Goal: Find contact information: Find contact information

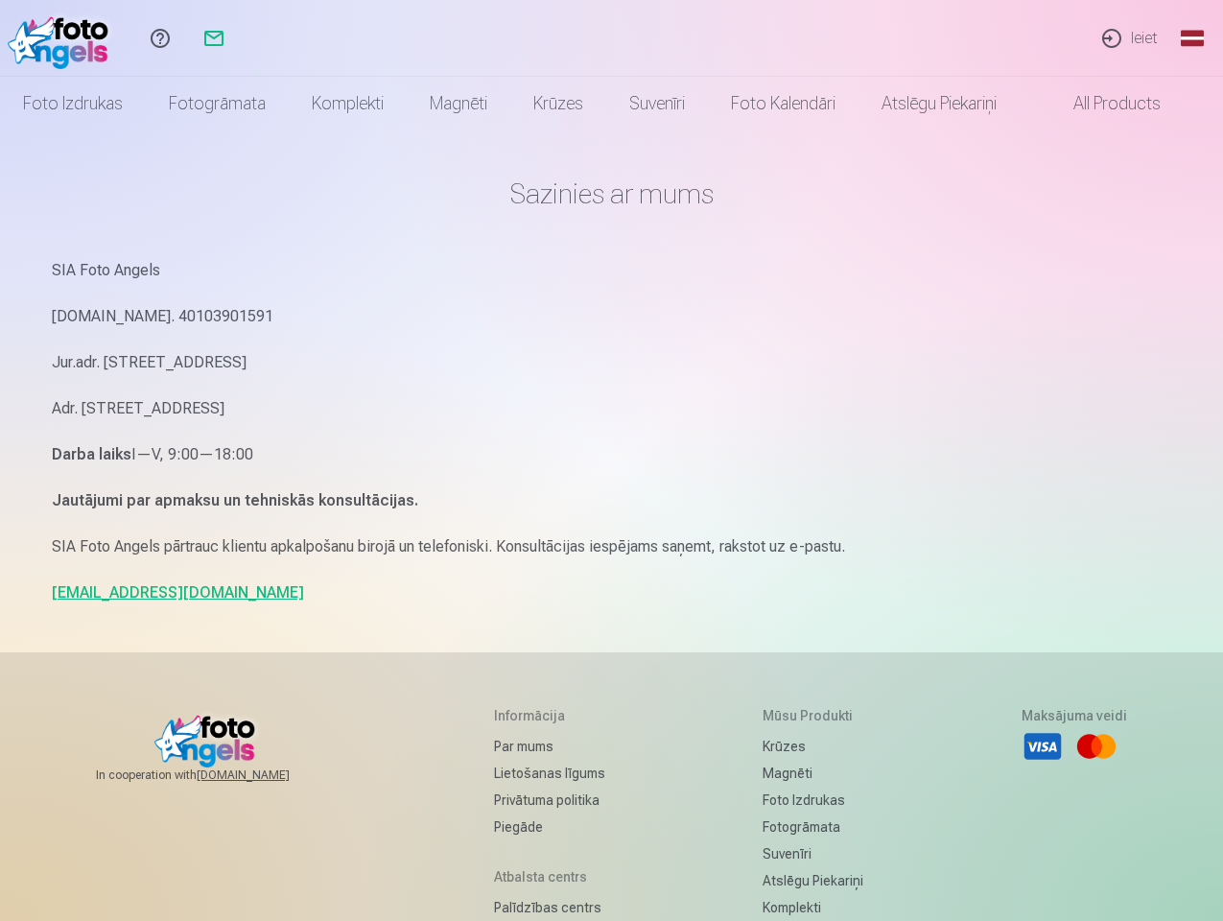
click at [611, 460] on p "Darba laiks I—V, 9:00—18:00" at bounding box center [612, 454] width 1121 height 27
click at [1192, 38] on link "Global" at bounding box center [1192, 38] width 38 height 77
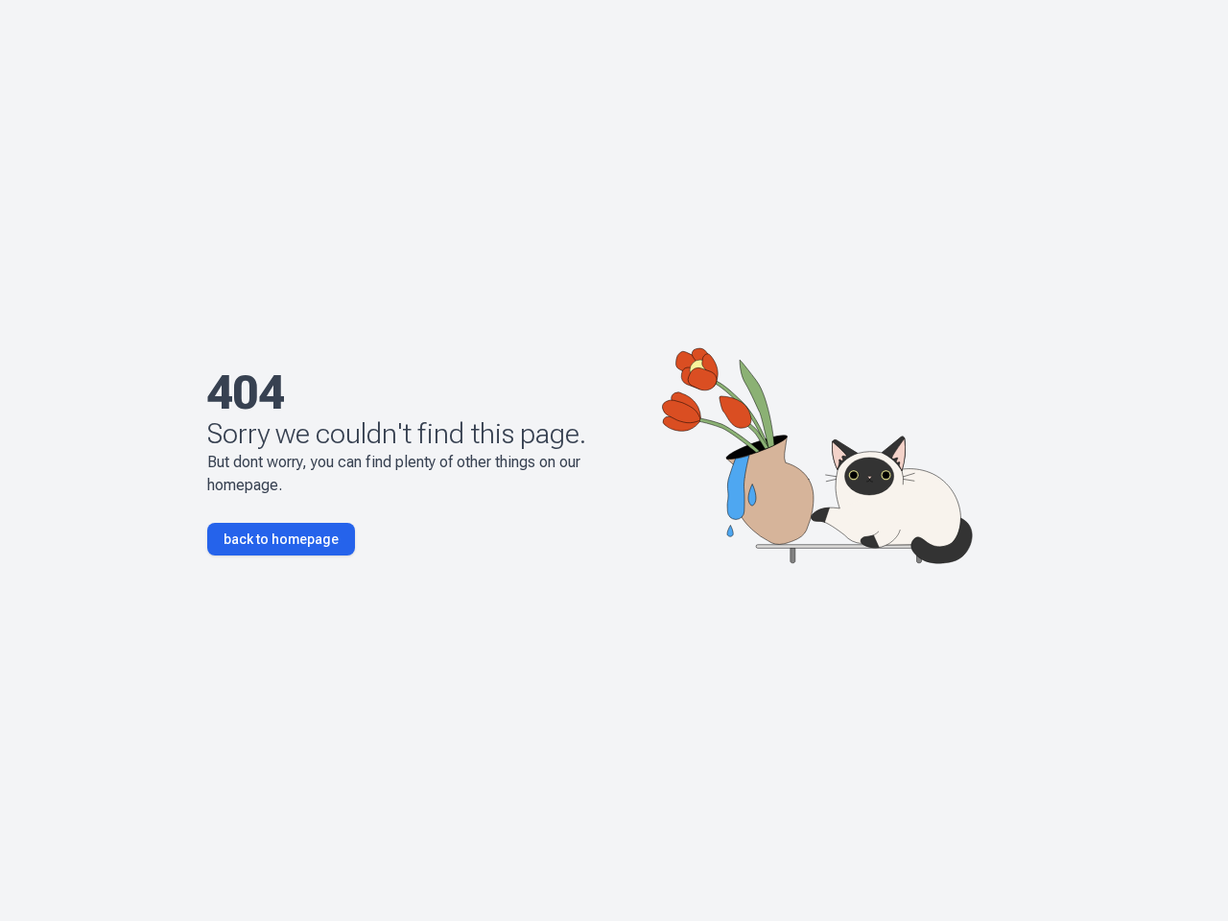
click at [614, 460] on p "But dont worry, you can find plenty of other things on our homepage." at bounding box center [422, 474] width 430 height 46
